Goal: Navigation & Orientation: Find specific page/section

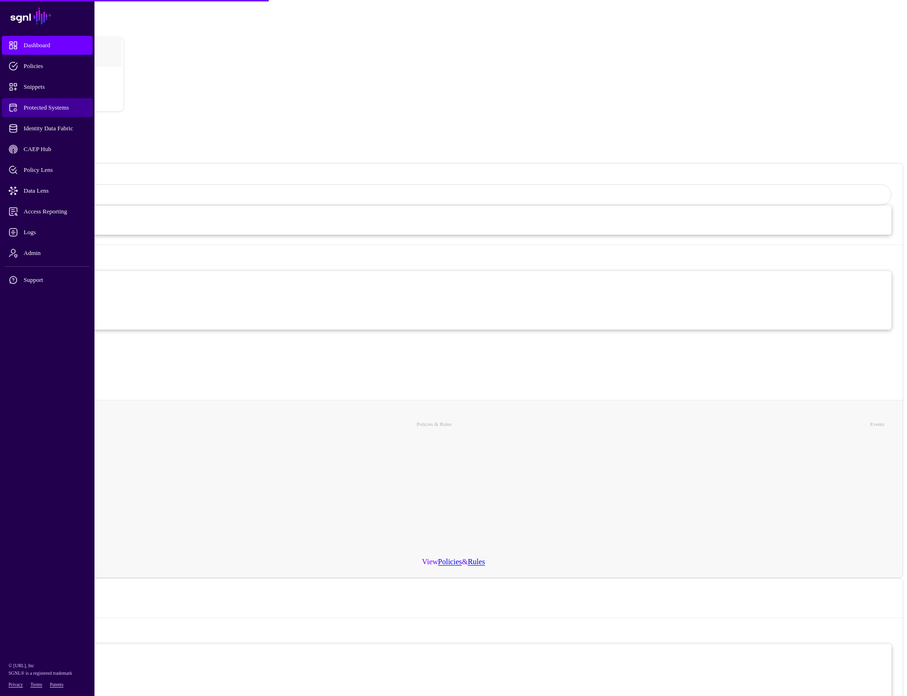
click at [49, 108] on span "Protected Systems" at bounding box center [54, 107] width 93 height 9
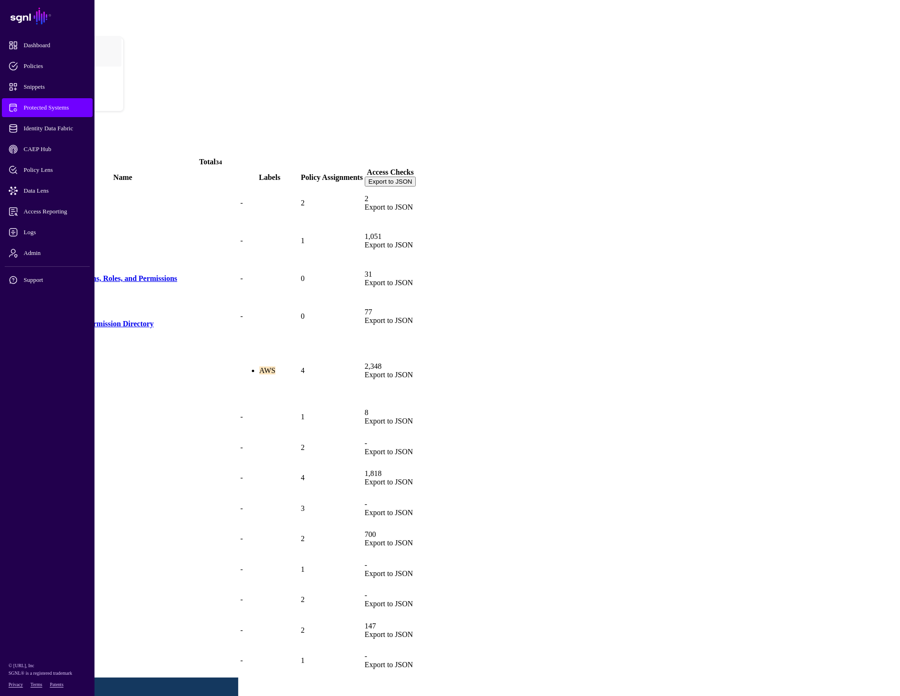
click at [52, 244] on link "AuthWeb API" at bounding box center [29, 248] width 45 height 8
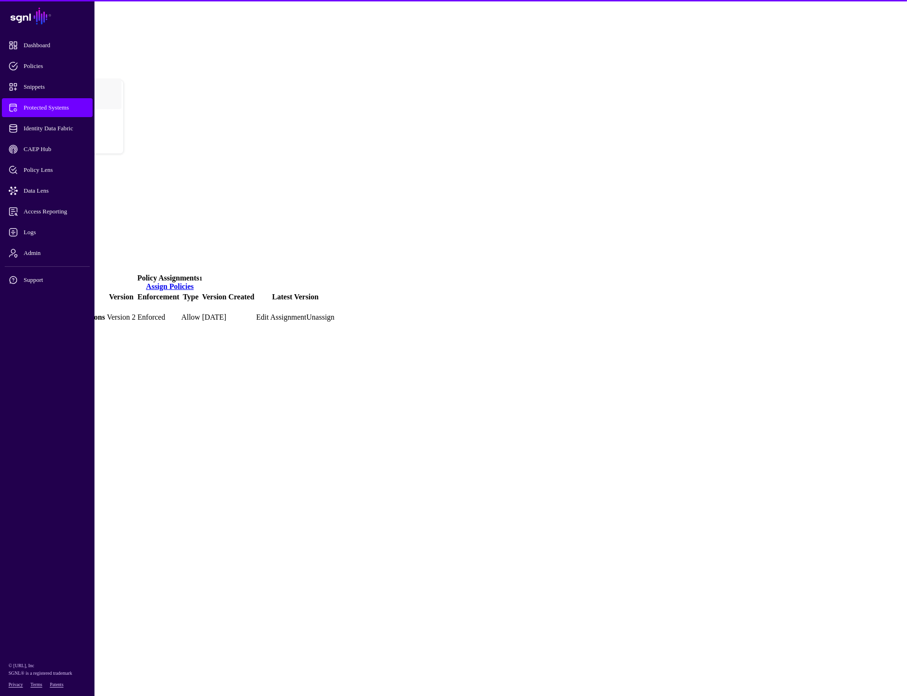
click at [51, 256] on link "Directory" at bounding box center [37, 260] width 29 height 8
click at [57, 231] on link "Transforms" at bounding box center [40, 235] width 34 height 8
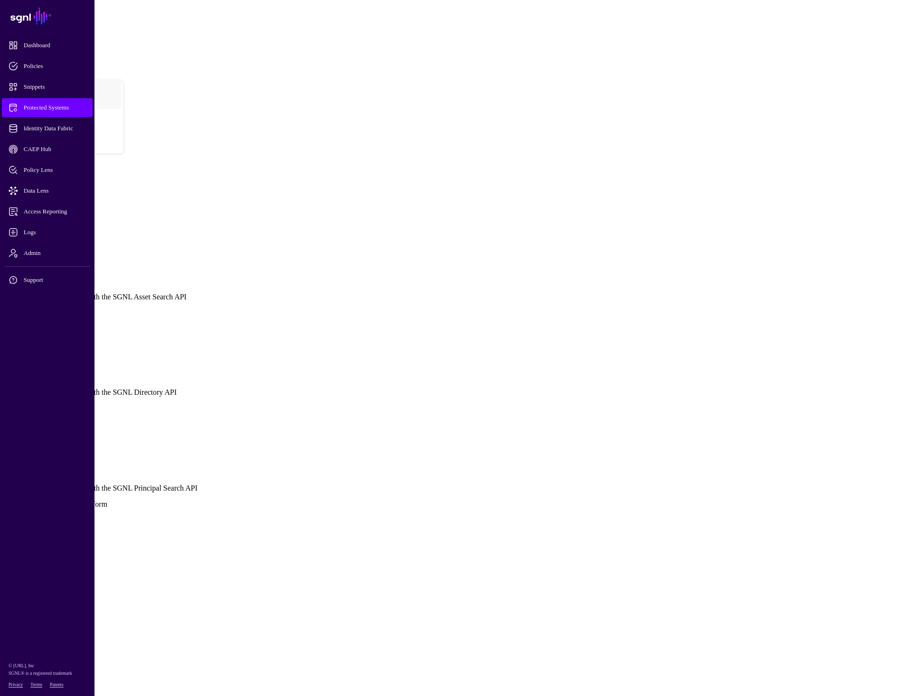
click at [491, 159] on div "AuthWeb API" at bounding box center [453, 177] width 899 height 37
